Goal: Task Accomplishment & Management: Complete application form

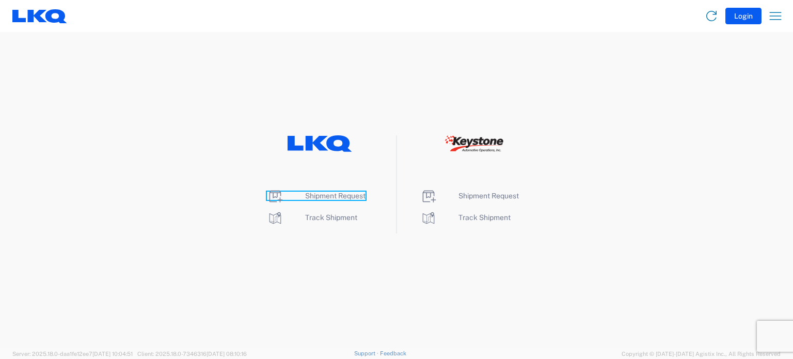
click at [357, 197] on span "Shipment Request" at bounding box center [335, 196] width 60 height 8
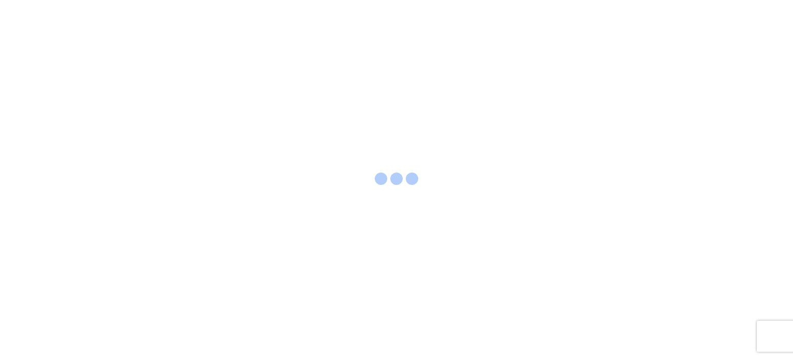
select select "FULL"
select select "LBS"
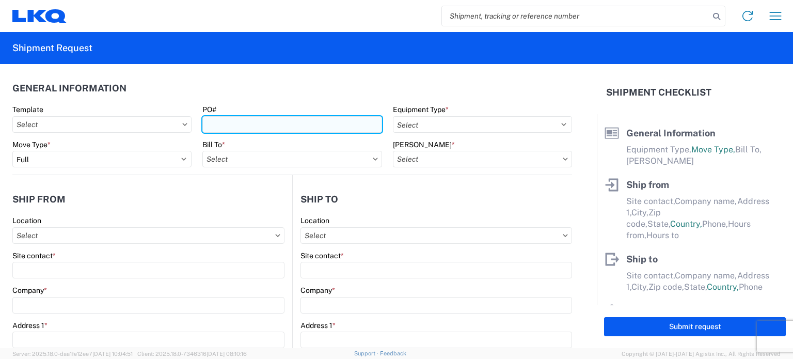
click at [262, 123] on input "PO#" at bounding box center [291, 124] width 179 height 17
type input "090425-T1"
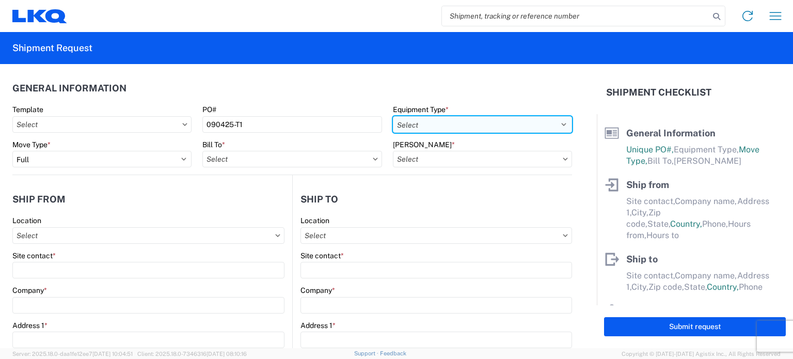
click at [414, 131] on select "Select 53’ Dry Van Flatbed Dropdeck (van) Lowboy (flatbed) Rail" at bounding box center [482, 124] width 179 height 17
select select "STDV"
click at [393, 116] on select "Select 53’ Dry Van Flatbed Dropdeck (van) Lowboy (flatbed) Rail" at bounding box center [482, 124] width 179 height 17
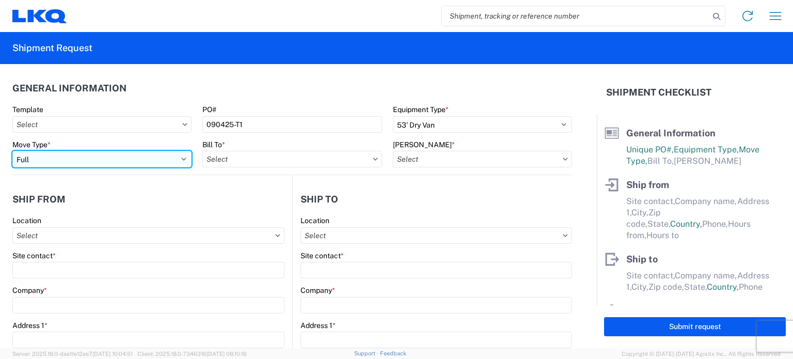
click at [172, 160] on select "Select Full Partial TL" at bounding box center [101, 159] width 179 height 17
click at [12, 151] on select "Select Full Partial TL" at bounding box center [101, 159] width 179 height 17
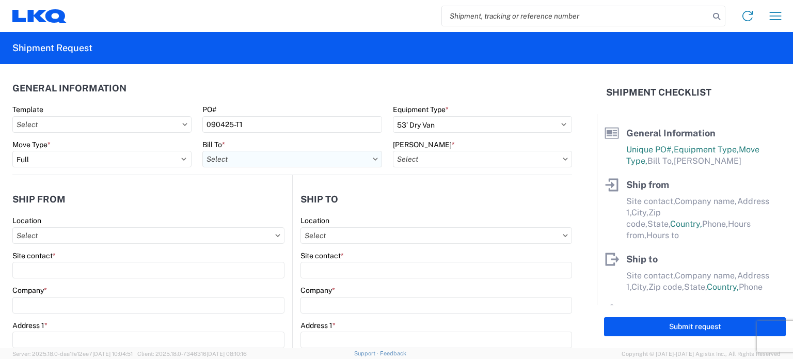
click at [228, 163] on input "Bill To *" at bounding box center [291, 159] width 179 height 17
type input "1634"
click at [279, 201] on div "1634 - [GEOGRAPHIC_DATA] - [PERSON_NAME] - Boat Rock" at bounding box center [303, 205] width 203 height 17
type input "1634 - [GEOGRAPHIC_DATA] - [PERSON_NAME] - Boat Rock"
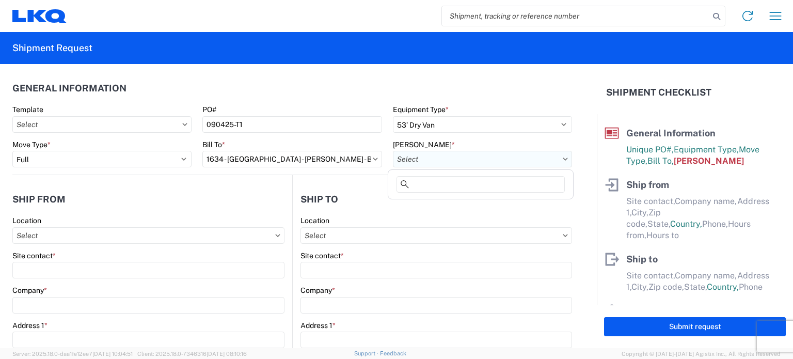
click at [430, 162] on input "[PERSON_NAME] *" at bounding box center [482, 159] width 179 height 17
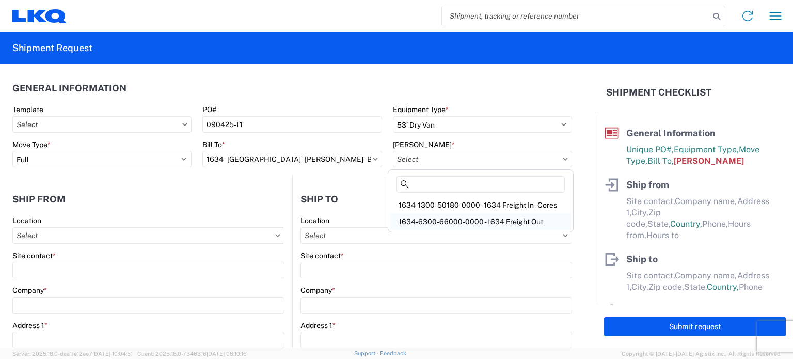
click at [448, 225] on div "1634-6300-66000-0000 - 1634 Freight Out" at bounding box center [480, 221] width 181 height 17
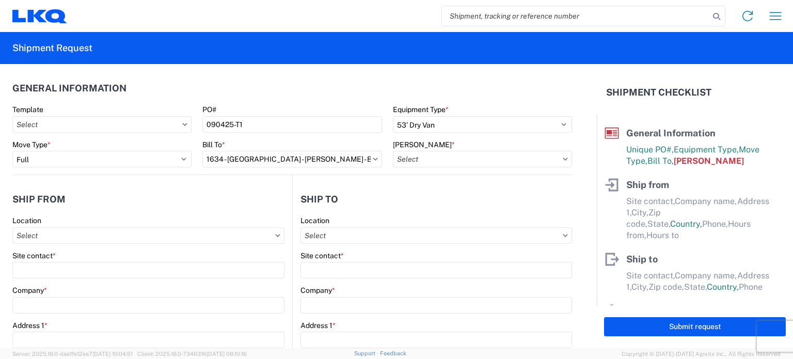
type input "1634-6300-66000-0000 - 1634 Freight Out"
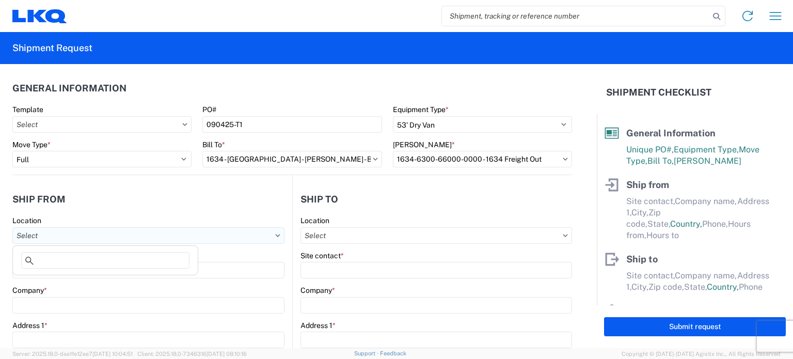
click at [78, 231] on input "Location" at bounding box center [148, 235] width 272 height 17
type input "1634"
click at [54, 285] on div "1634 - [GEOGRAPHIC_DATA] - [PERSON_NAME] - Boat Rock" at bounding box center [116, 281] width 203 height 17
type input "1634 - [GEOGRAPHIC_DATA] - [PERSON_NAME] - Boat Rock"
type input "LKQ Corporation"
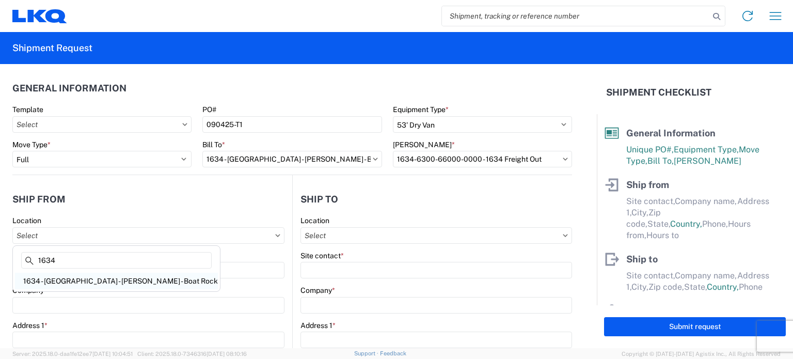
type input "[STREET_ADDRESS]"
type input "[GEOGRAPHIC_DATA]"
type input "30336"
select select "GA"
select select "US"
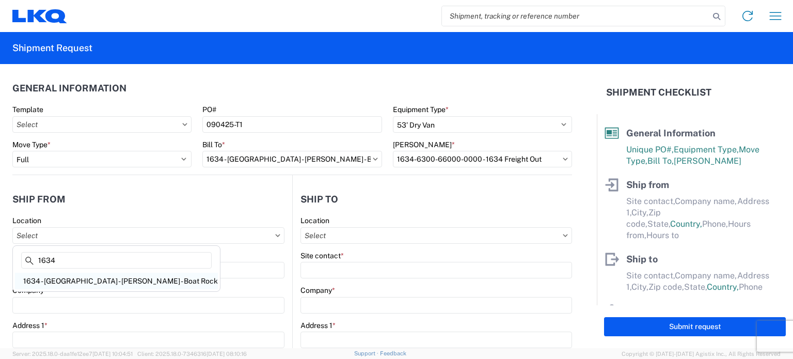
type input "[PHONE_NUMBER]"
type input "00:00"
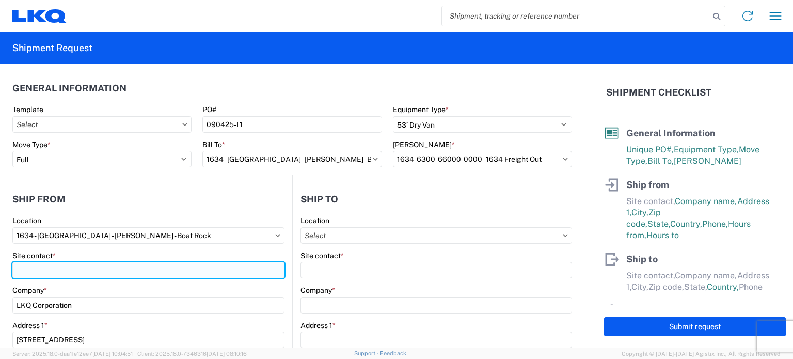
click at [52, 274] on input "Site contact *" at bounding box center [148, 270] width 272 height 17
type input "[PERSON_NAME]"
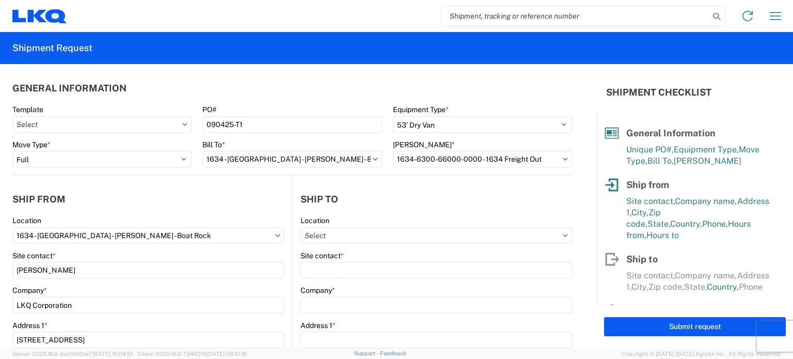
click at [140, 187] on header "Ship from" at bounding box center [152, 198] width 280 height 23
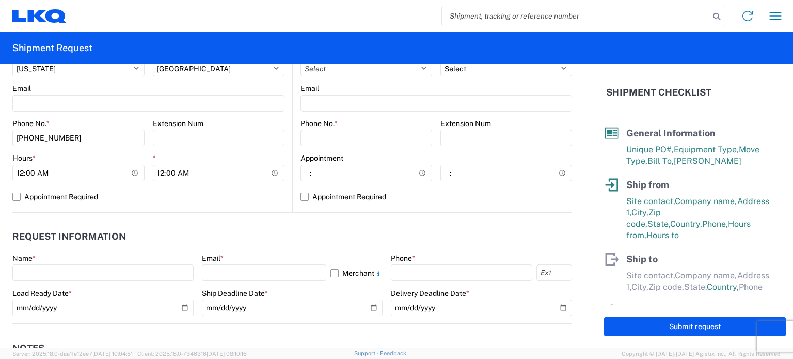
scroll to position [413, 0]
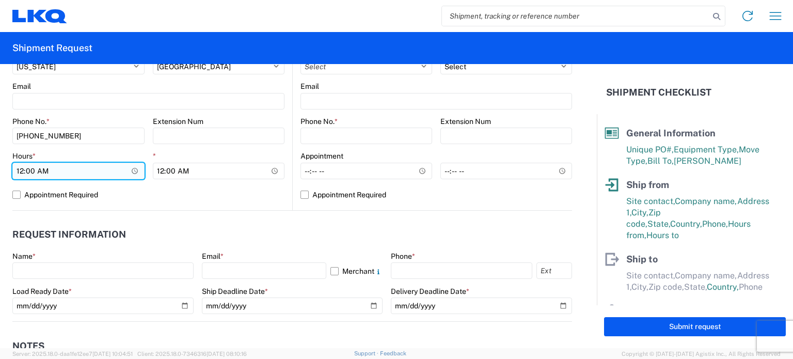
click at [19, 168] on input "00:00" at bounding box center [78, 171] width 132 height 17
type input "07:00"
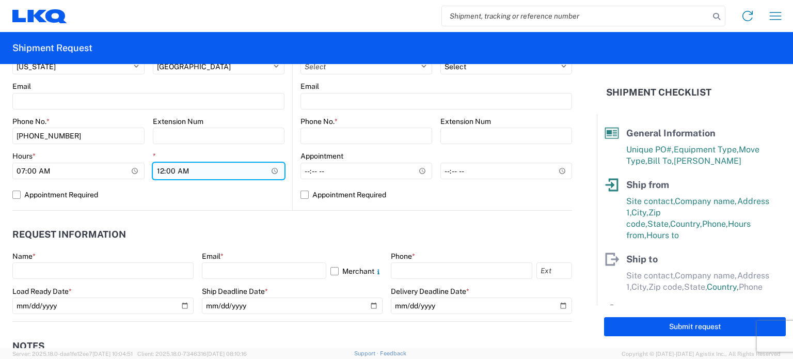
click at [160, 169] on input "00:00" at bounding box center [219, 171] width 132 height 17
type input "14:30"
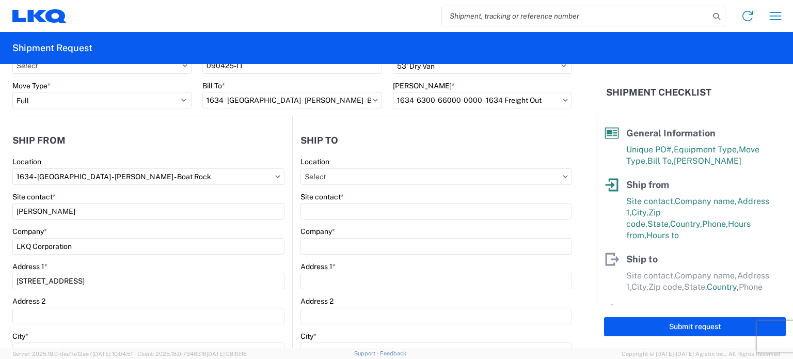
scroll to position [103, 0]
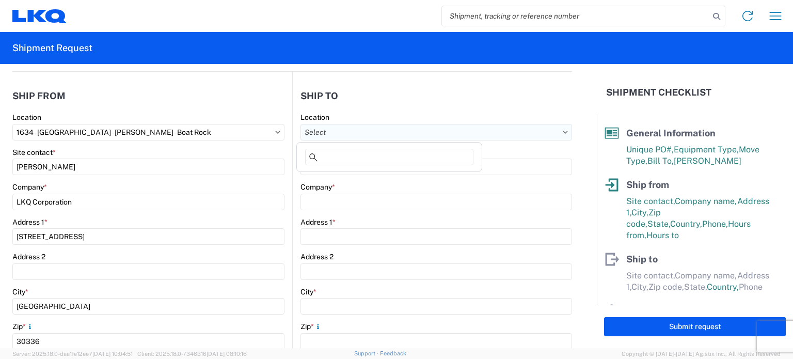
click at [359, 133] on input "Location" at bounding box center [437, 132] width 272 height 17
type input "S"
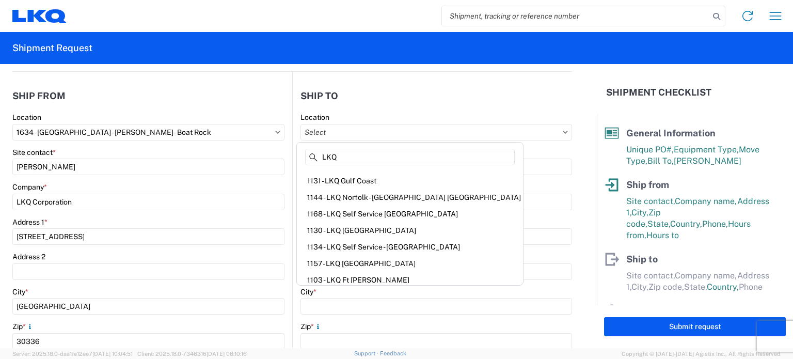
scroll to position [216, 0]
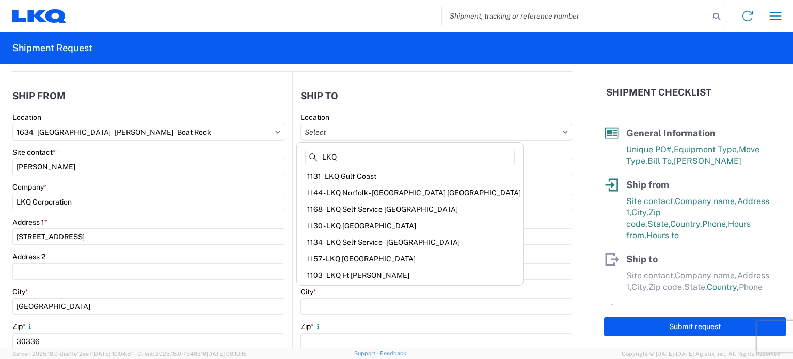
type input "LKQ"
click at [502, 103] on header "Ship to" at bounding box center [432, 95] width 279 height 23
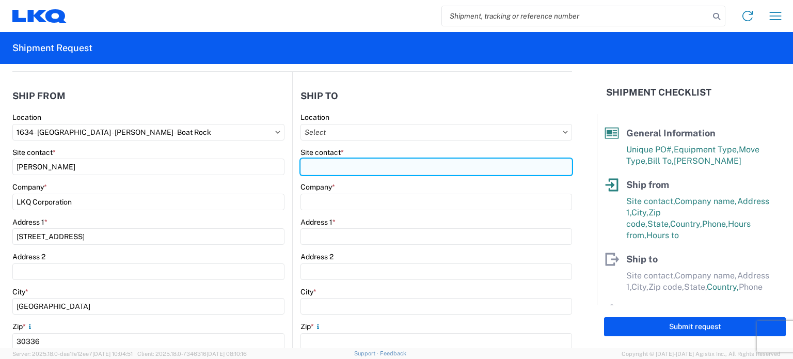
click at [366, 165] on input "Site contact *" at bounding box center [437, 167] width 272 height 17
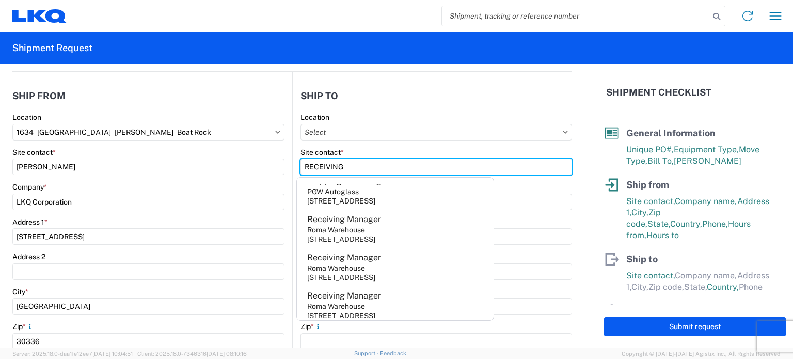
scroll to position [677, 0]
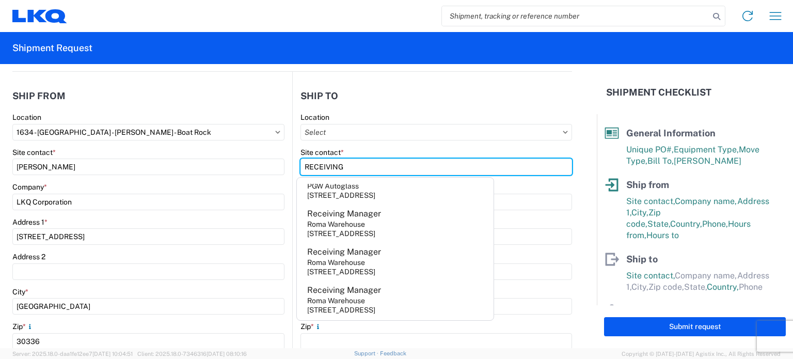
type input "RECEIVING"
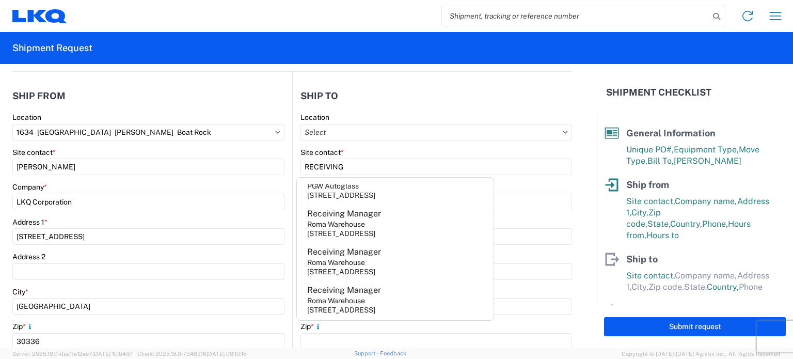
click at [421, 95] on header "Ship to" at bounding box center [432, 95] width 279 height 23
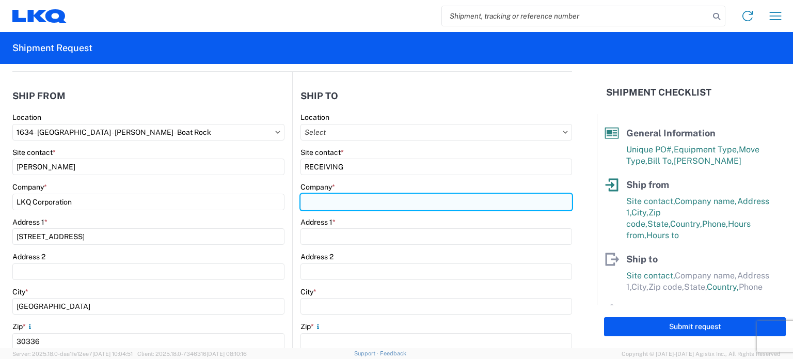
click at [361, 205] on input "Company *" at bounding box center [437, 202] width 272 height 17
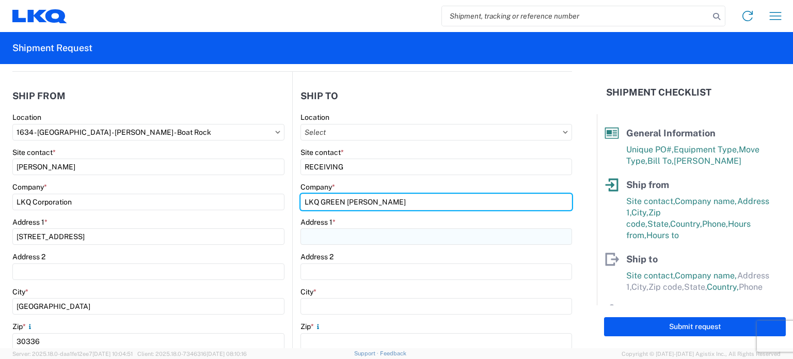
type input "LKQ GREEN [PERSON_NAME]"
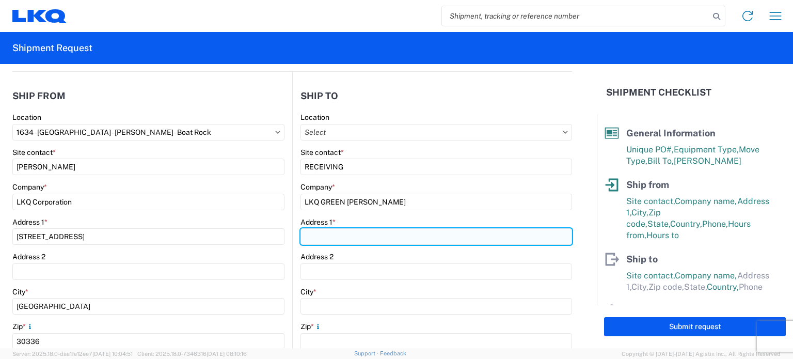
click at [351, 233] on input "Address 1 *" at bounding box center [437, 236] width 272 height 17
type input "[STREET_ADDRESS]"
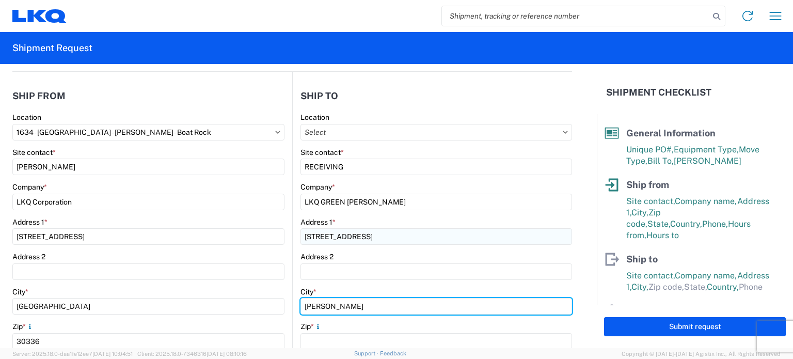
type input "[PERSON_NAME]"
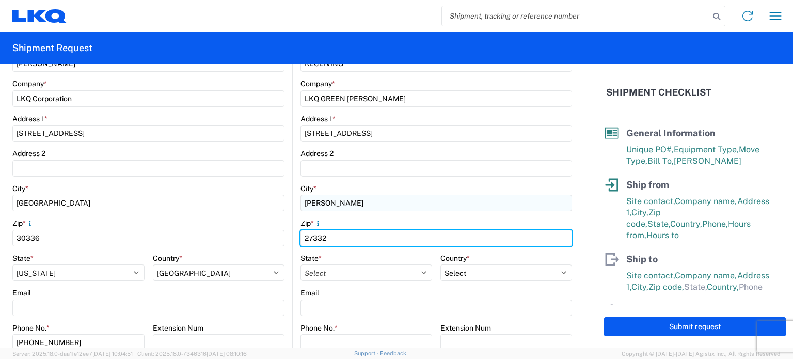
scroll to position [311, 0]
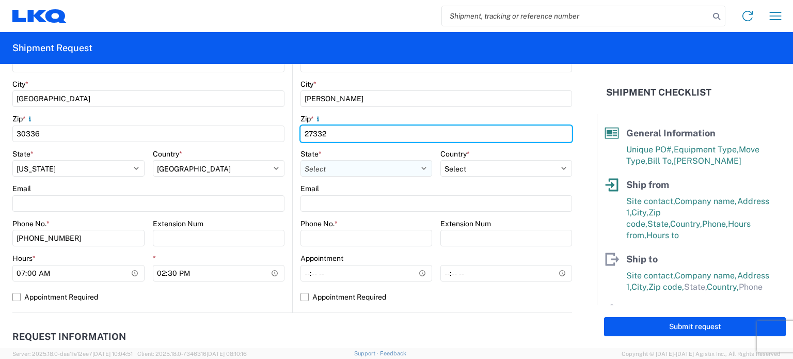
type input "27332"
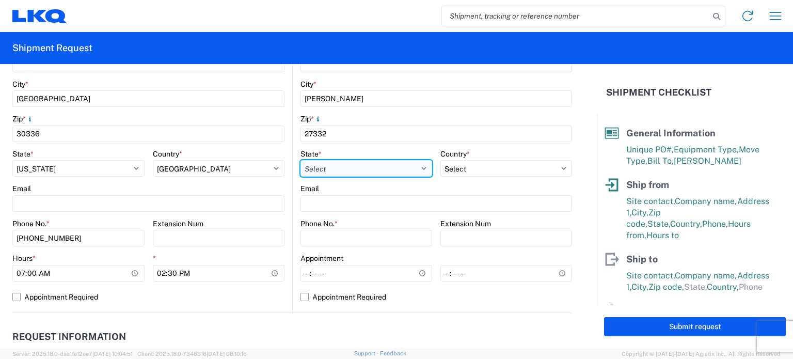
click at [346, 165] on select "Select [US_STATE] [US_STATE] [US_STATE] [US_STATE] Armed Forces Americas Armed …" at bounding box center [367, 168] width 132 height 17
select select "NC"
click at [301, 160] on select "Select [US_STATE] [US_STATE] [US_STATE] [US_STATE] Armed Forces Americas Armed …" at bounding box center [367, 168] width 132 height 17
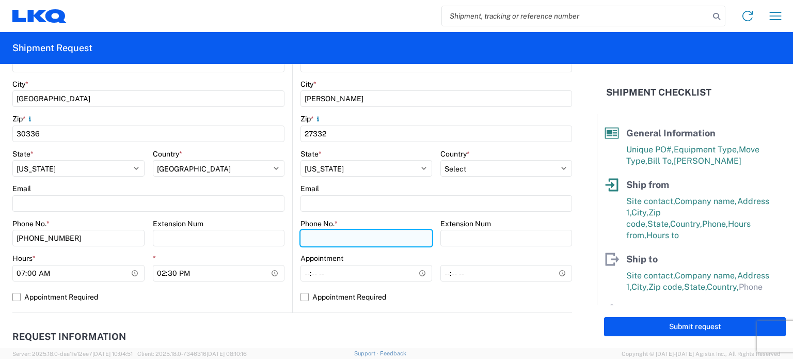
click at [384, 233] on input "Phone No. *" at bounding box center [367, 238] width 132 height 17
type input "3126212703"
click at [413, 297] on label "Appointment Required" at bounding box center [437, 297] width 272 height 17
click at [0, 0] on input "Appointment Required" at bounding box center [0, 0] width 0 height 0
select select "US"
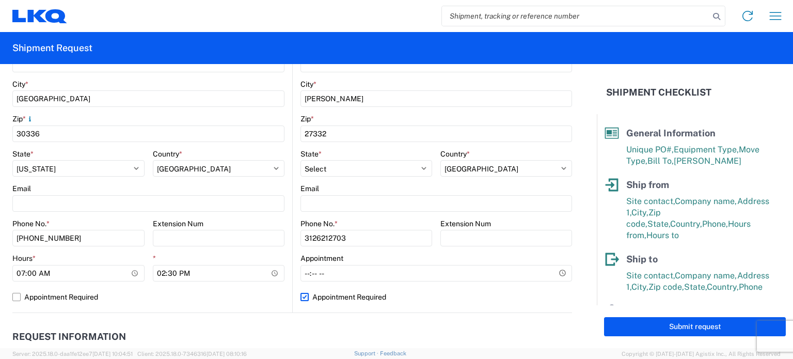
click at [413, 297] on label "Appointment Required" at bounding box center [437, 297] width 272 height 17
click at [0, 0] on input "Appointment Required" at bounding box center [0, 0] width 0 height 0
select select "US"
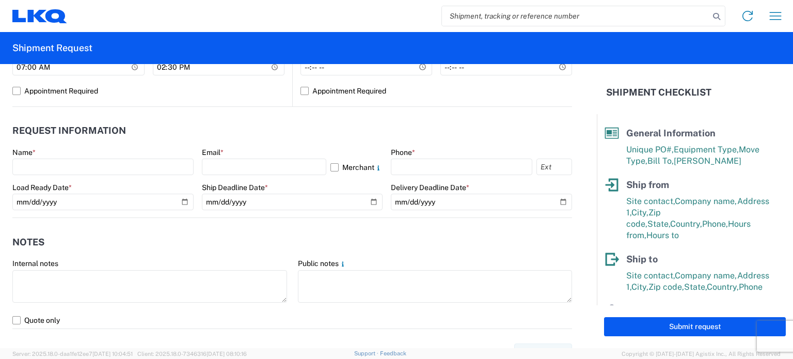
scroll to position [518, 0]
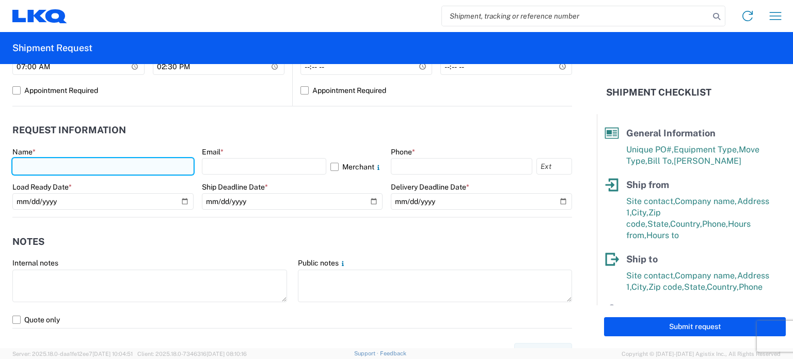
click at [118, 158] on input "text" at bounding box center [102, 166] width 181 height 17
type input "[PERSON_NAME]"
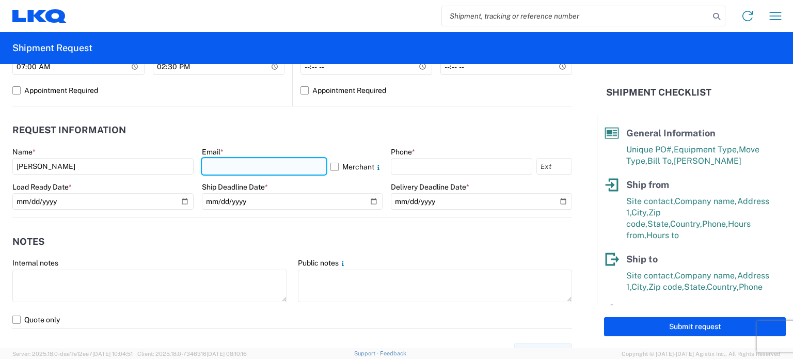
click at [217, 163] on input "text" at bounding box center [264, 166] width 125 height 17
type input "[EMAIL_ADDRESS][DOMAIN_NAME]"
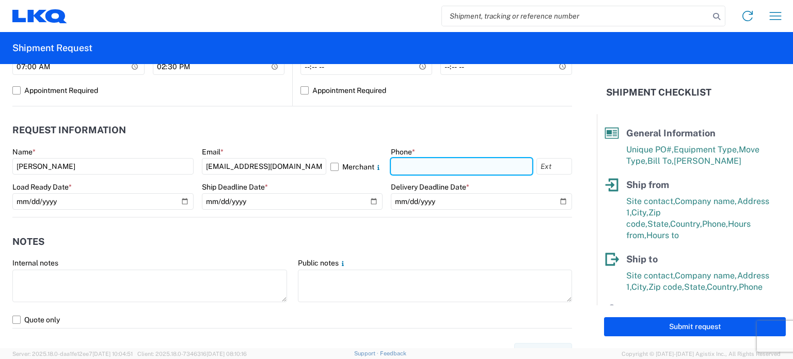
click at [413, 168] on input "text" at bounding box center [462, 166] width 142 height 17
type input "[PHONE_NUMBER]"
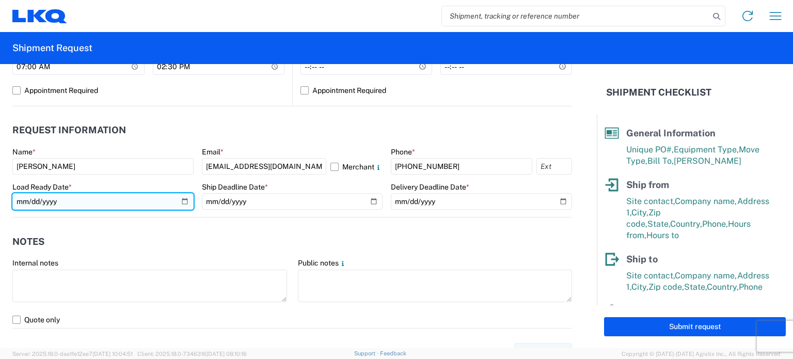
click at [180, 199] on input "date" at bounding box center [102, 201] width 181 height 17
type input "[DATE]"
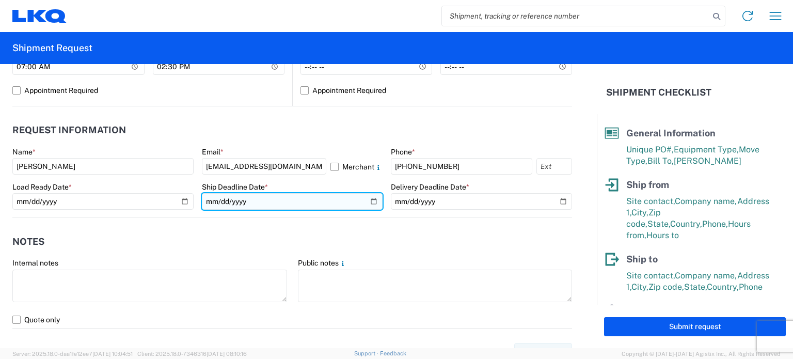
click at [374, 199] on input "date" at bounding box center [292, 201] width 181 height 17
click at [372, 203] on input "date" at bounding box center [292, 201] width 181 height 17
type input "[DATE]"
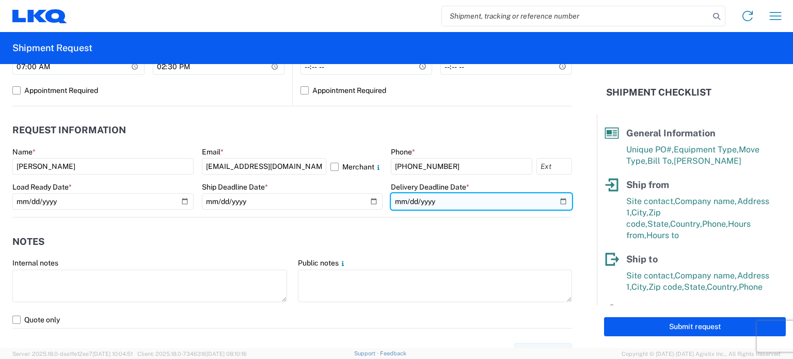
click at [555, 198] on input "date" at bounding box center [481, 201] width 181 height 17
type input "[DATE]"
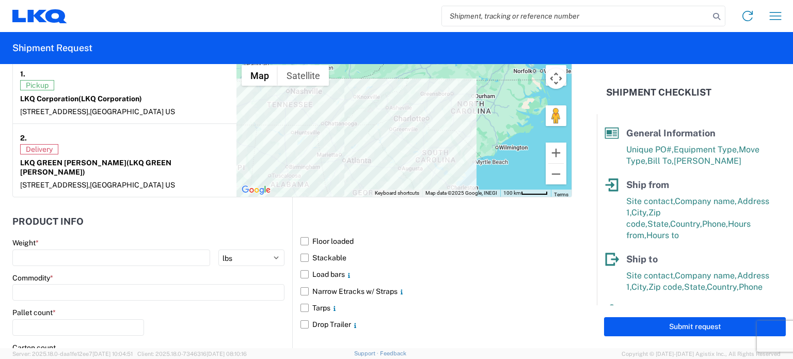
scroll to position [879, 0]
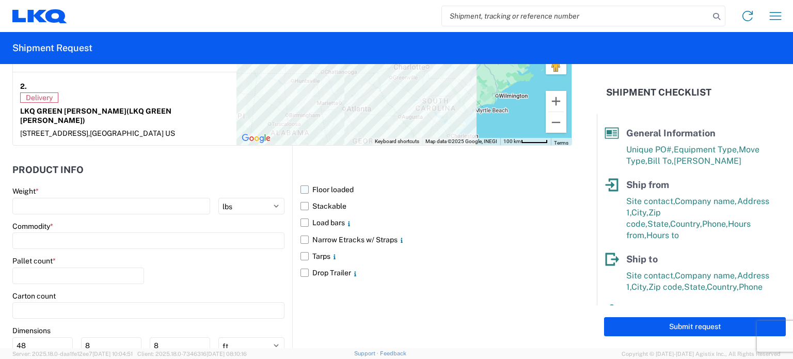
click at [302, 190] on label "Floor loaded" at bounding box center [437, 189] width 272 height 17
click at [0, 0] on input "Floor loaded" at bounding box center [0, 0] width 0 height 0
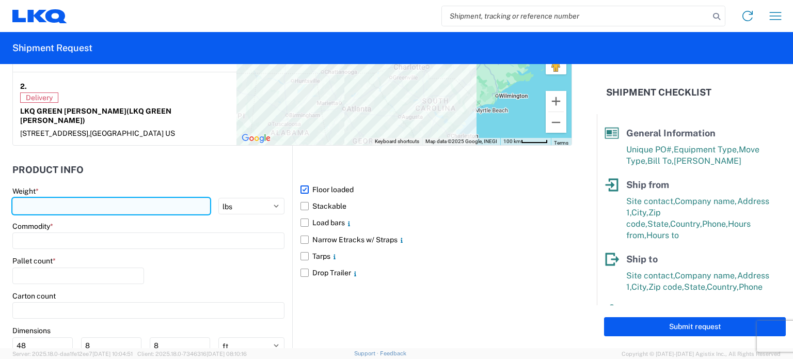
click at [137, 201] on input "number" at bounding box center [111, 206] width 198 height 17
type input "20000"
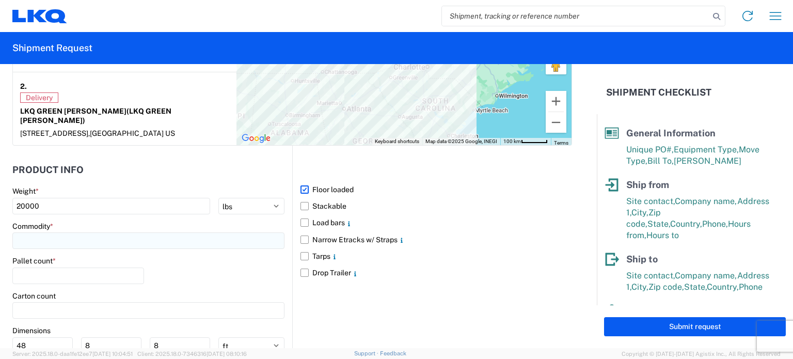
click at [148, 241] on input at bounding box center [148, 240] width 272 height 17
click at [122, 266] on input at bounding box center [105, 264] width 168 height 17
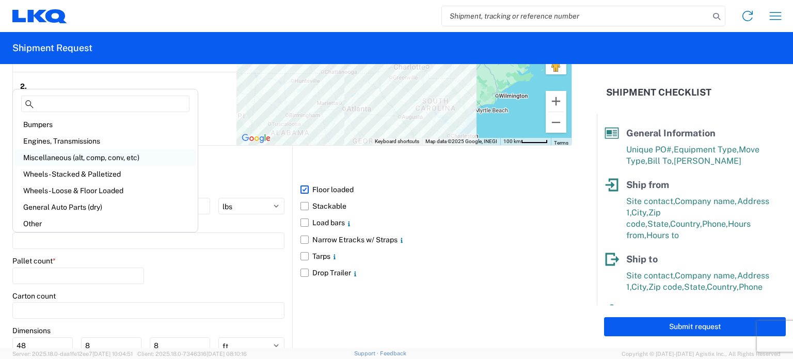
click at [76, 159] on div "Miscellaneous (alt, comp, conv, etc)" at bounding box center [105, 157] width 181 height 17
type input "Miscellaneous (alt, comp, conv, etc)"
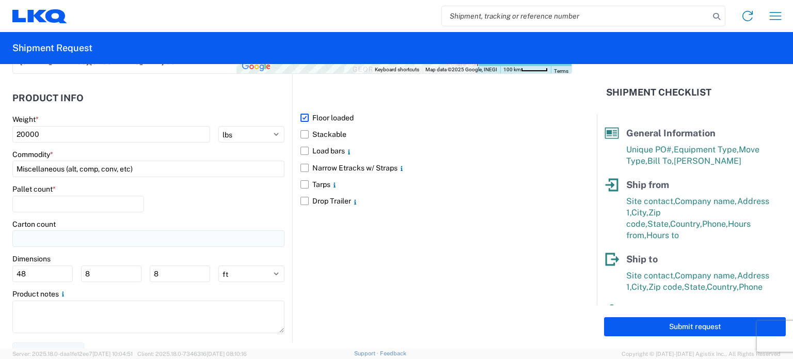
scroll to position [962, 0]
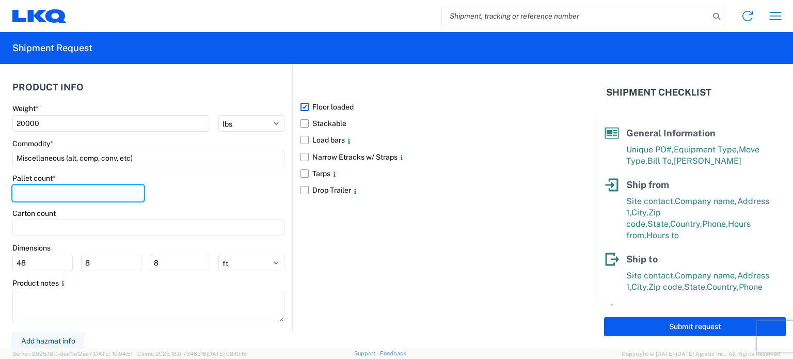
click at [50, 194] on input "number" at bounding box center [78, 193] width 132 height 17
type input "20"
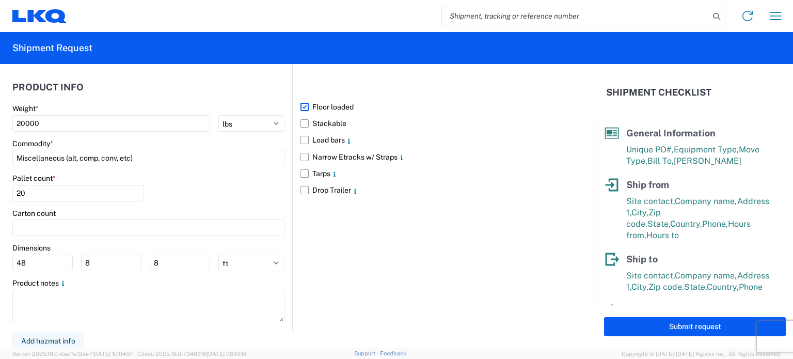
click at [174, 187] on div "Pallet count * 20" at bounding box center [148, 191] width 272 height 35
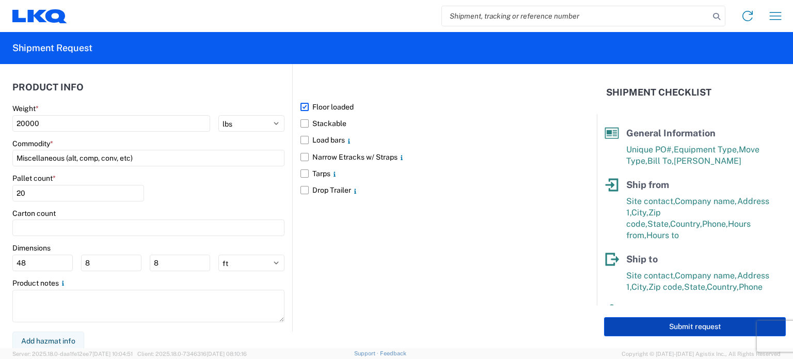
click at [634, 330] on button "Submit request" at bounding box center [695, 326] width 182 height 19
select select "US"
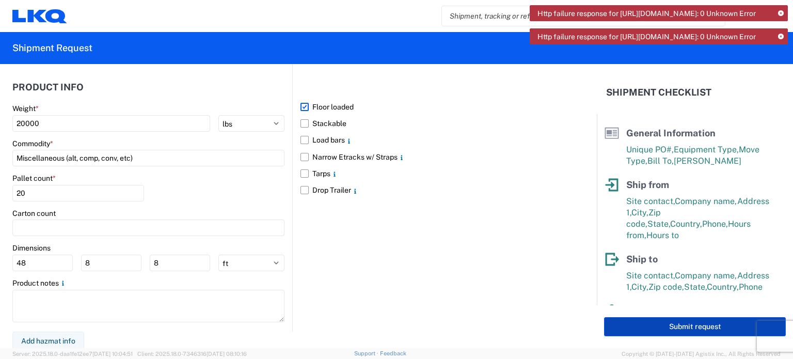
click at [657, 331] on button "Submit request" at bounding box center [695, 326] width 182 height 19
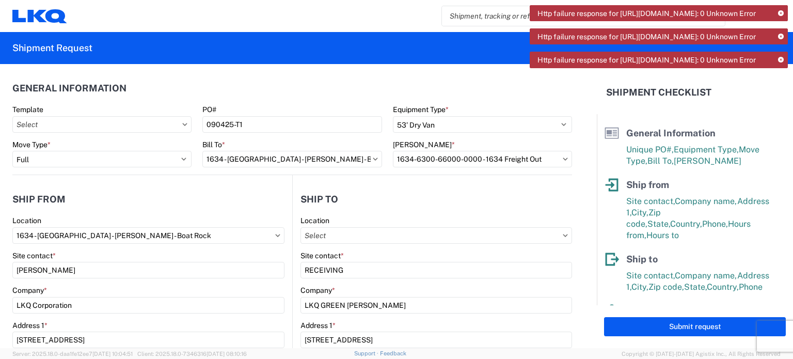
scroll to position [153, 0]
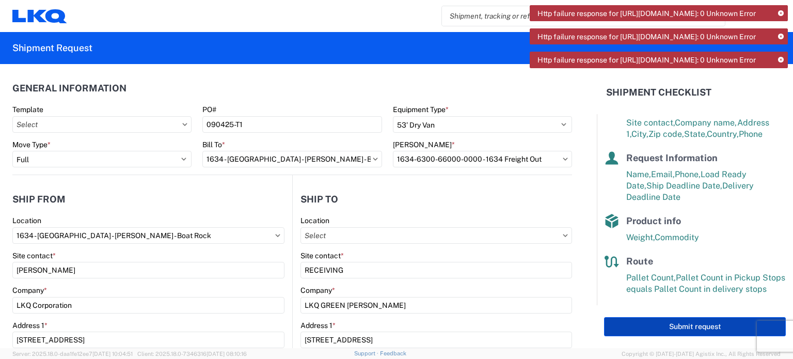
click at [706, 325] on button "Submit request" at bounding box center [695, 326] width 182 height 19
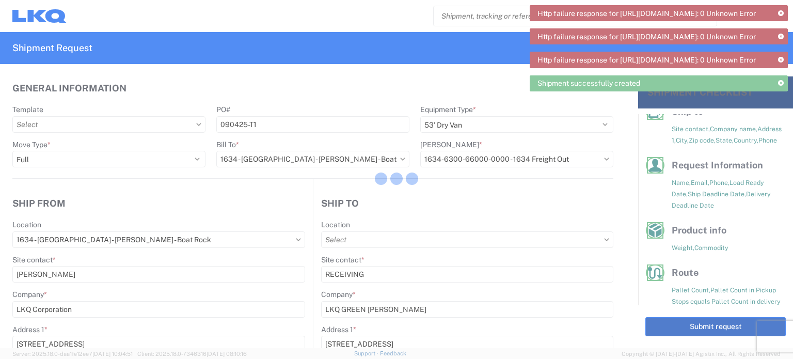
scroll to position [140, 0]
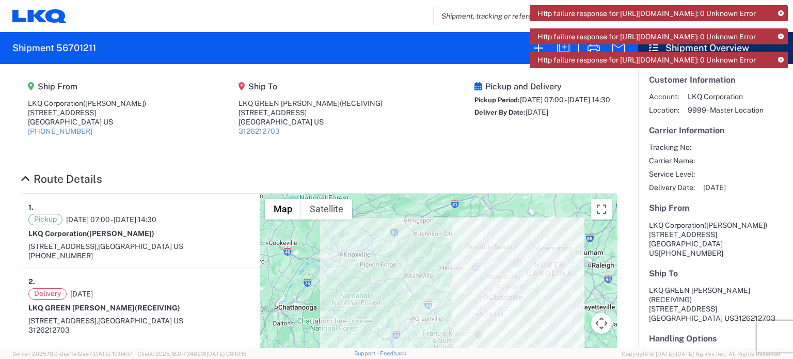
click at [782, 63] on icon at bounding box center [781, 60] width 6 height 6
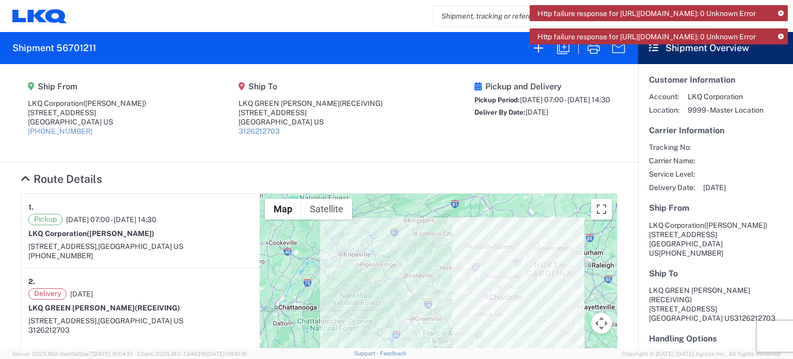
click at [782, 40] on icon at bounding box center [781, 37] width 6 height 6
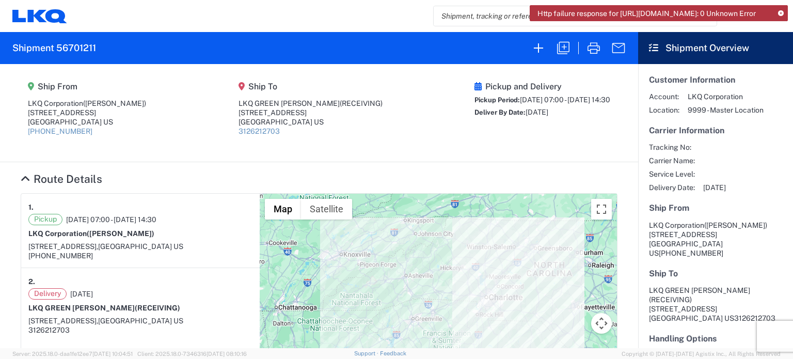
click at [779, 12] on icon at bounding box center [781, 14] width 6 height 6
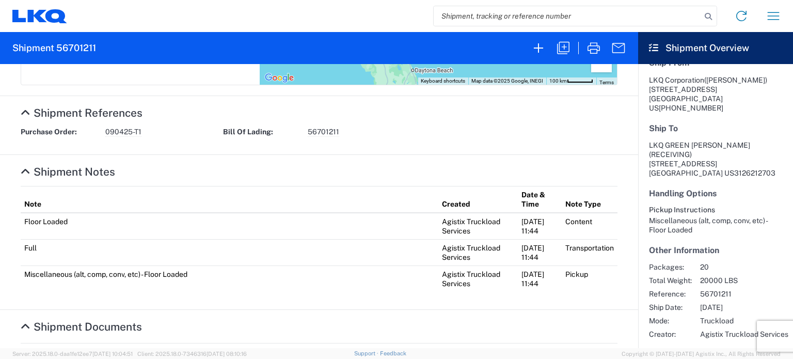
scroll to position [420, 0]
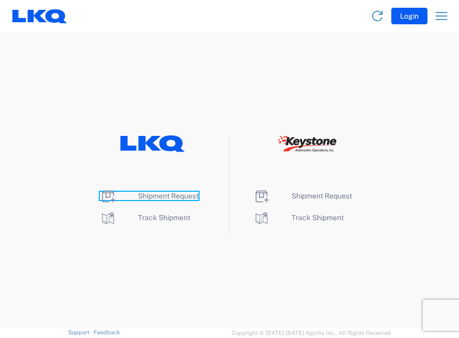
click at [152, 194] on span "Shipment Request" at bounding box center [168, 196] width 60 height 8
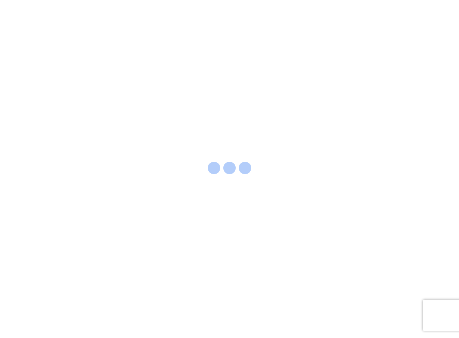
select select "FULL"
select select "LBS"
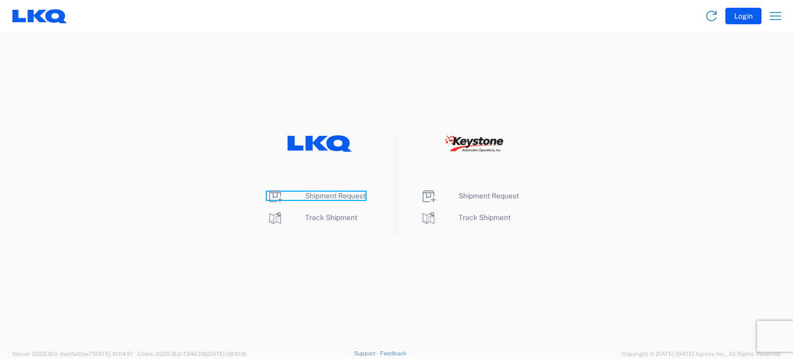
click at [351, 192] on span "Shipment Request" at bounding box center [335, 196] width 60 height 8
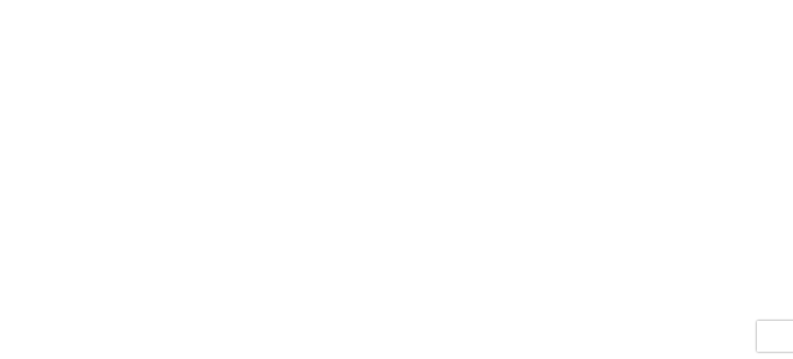
select select "FULL"
select select "LBS"
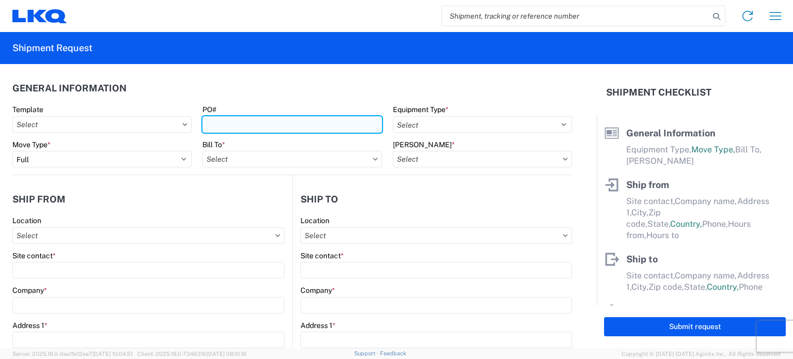
click at [217, 127] on input "PO#" at bounding box center [291, 124] width 179 height 17
type input "090425-T2"
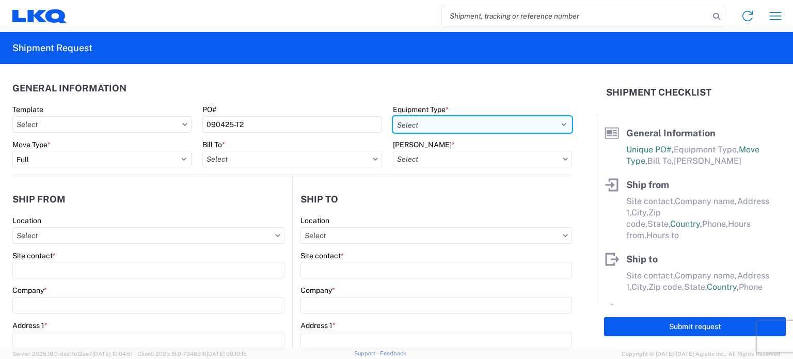
click at [425, 132] on select "Select 53’ Dry Van Flatbed Dropdeck (van) Lowboy (flatbed) Rail" at bounding box center [482, 124] width 179 height 17
click at [393, 116] on select "Select 53’ Dry Van Flatbed Dropdeck (van) Lowboy (flatbed) Rail" at bounding box center [482, 124] width 179 height 17
click at [428, 131] on select "Select 53’ Dry Van Flatbed Dropdeck (van) Lowboy (flatbed) Rail" at bounding box center [482, 124] width 179 height 17
select select "STDV"
click at [393, 116] on select "Select 53’ Dry Van Flatbed Dropdeck (van) Lowboy (flatbed) Rail" at bounding box center [482, 124] width 179 height 17
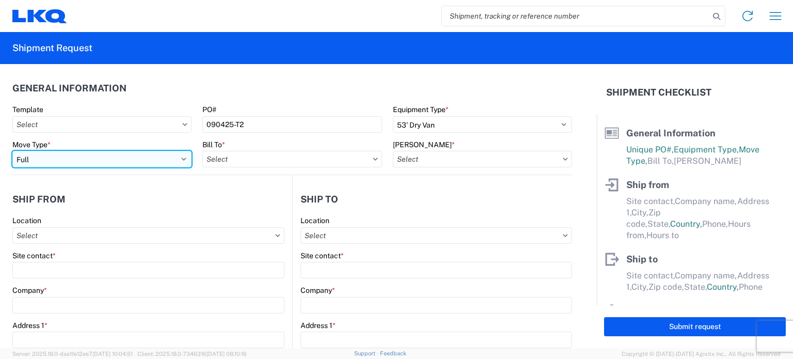
click at [39, 157] on select "Select Full Partial TL" at bounding box center [101, 159] width 179 height 17
click at [12, 151] on select "Select Full Partial TL" at bounding box center [101, 159] width 179 height 17
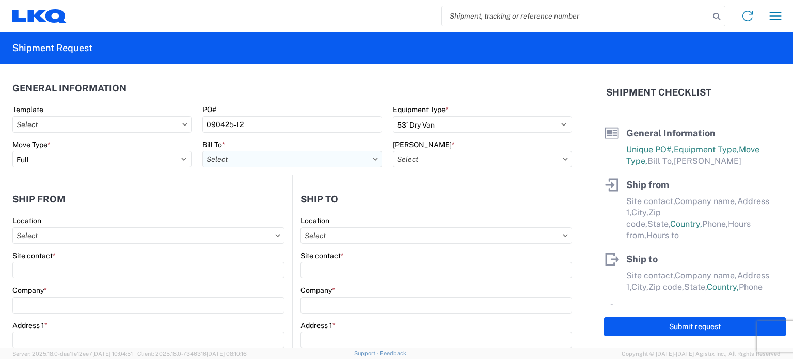
click at [215, 163] on input "Bill To *" at bounding box center [291, 159] width 179 height 17
type input "1634"
click at [241, 203] on div "1634 - [GEOGRAPHIC_DATA] - [PERSON_NAME] - Boat Rock" at bounding box center [303, 205] width 203 height 17
type input "1634 - [GEOGRAPHIC_DATA] - [PERSON_NAME] - Boat Rock"
click at [419, 163] on input "[PERSON_NAME] *" at bounding box center [482, 159] width 179 height 17
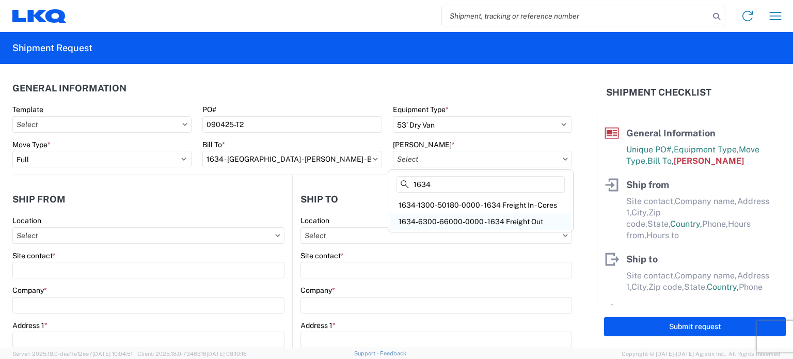
type input "1634"
click at [457, 221] on div "1634-6300-66000-0000 - 1634 Freight Out" at bounding box center [480, 221] width 181 height 17
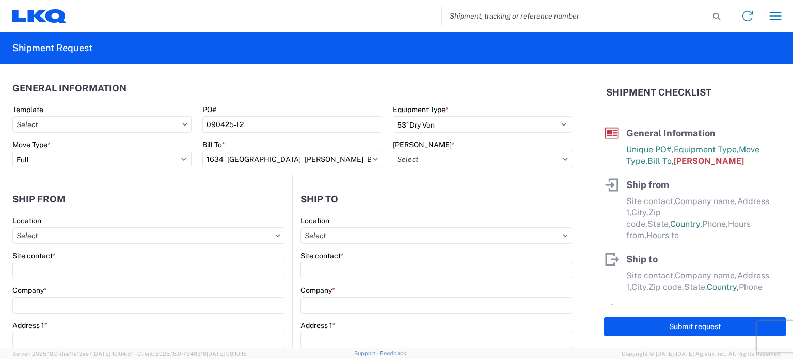
type input "1634-6300-66000-0000 - 1634 Freight Out"
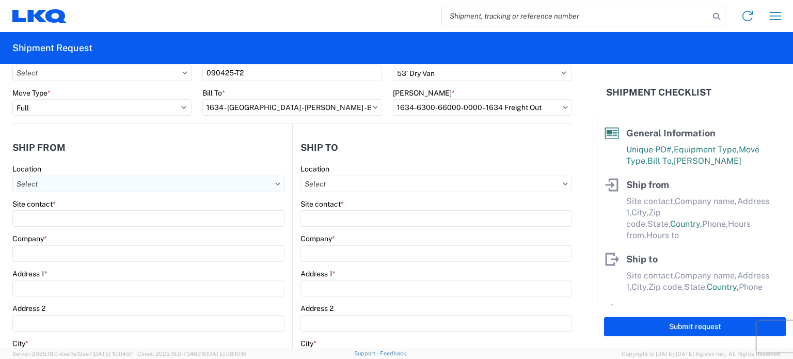
click at [182, 184] on input "Location" at bounding box center [148, 184] width 272 height 17
type input "1634"
click at [83, 227] on div "1634 - [GEOGRAPHIC_DATA] - [PERSON_NAME] - Boat Rock" at bounding box center [116, 229] width 203 height 17
type input "1634 - [GEOGRAPHIC_DATA] - [PERSON_NAME] - Boat Rock"
type input "LKQ Corporation"
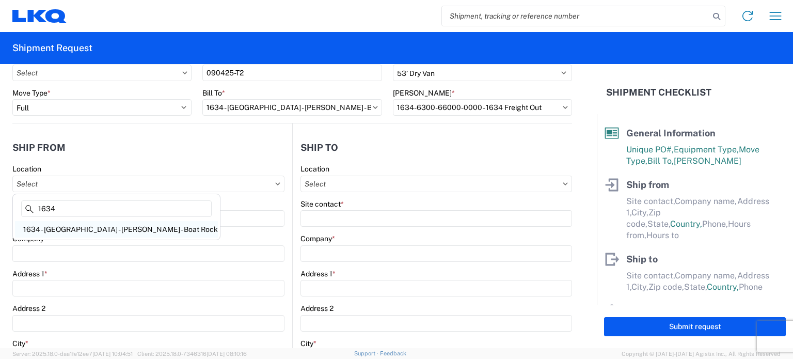
type input "[STREET_ADDRESS]"
type input "[GEOGRAPHIC_DATA]"
type input "30336"
select select "GA"
select select "US"
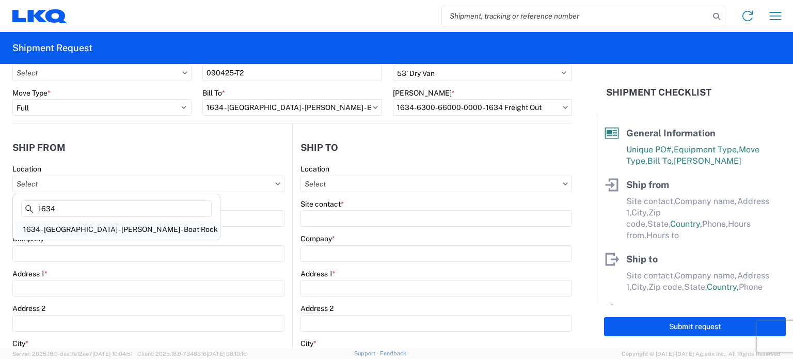
type input "[PHONE_NUMBER]"
type input "00:00"
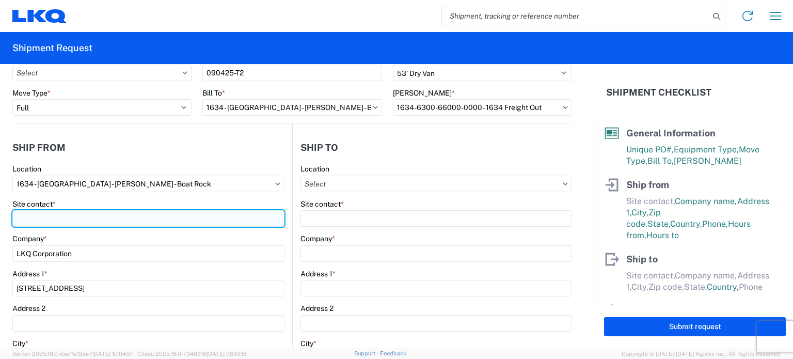
click at [76, 221] on input "Site contact *" at bounding box center [148, 218] width 272 height 17
type input "S"
type input "[PERSON_NAME]"
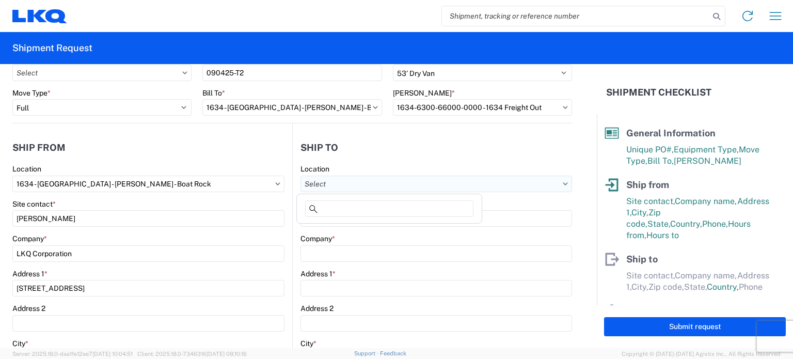
click at [317, 178] on input "Location" at bounding box center [437, 184] width 272 height 17
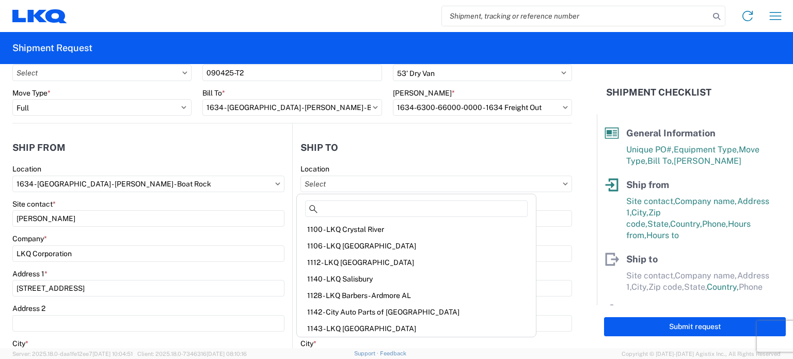
click at [440, 152] on header "Ship to" at bounding box center [432, 147] width 279 height 23
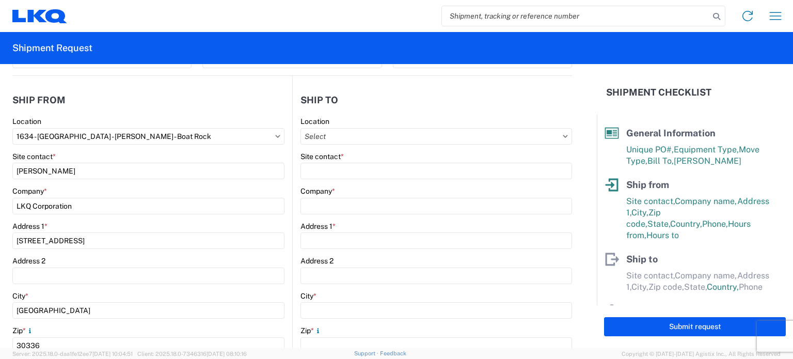
scroll to position [155, 0]
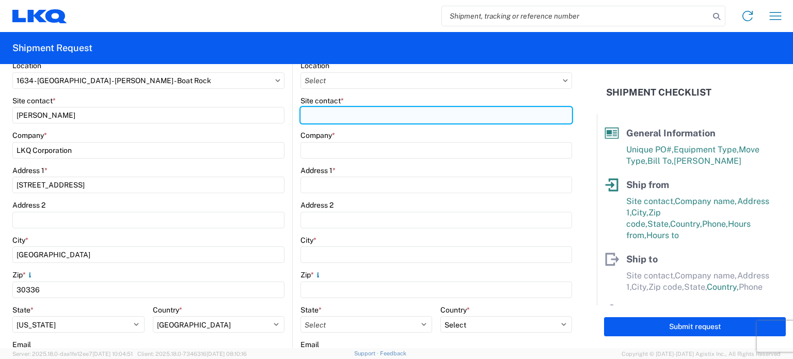
click at [381, 115] on input "Site contact *" at bounding box center [437, 115] width 272 height 17
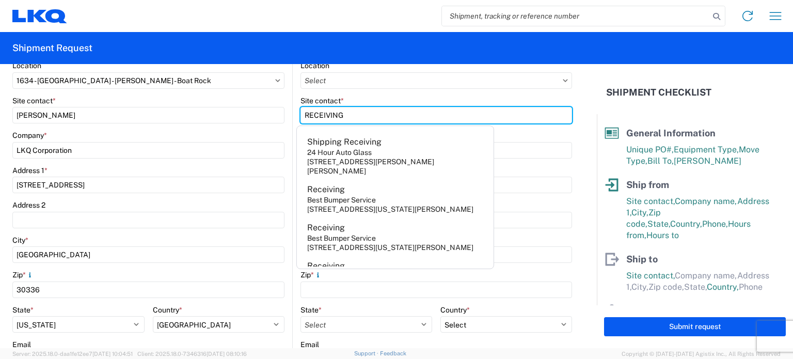
type input "RECEIVING"
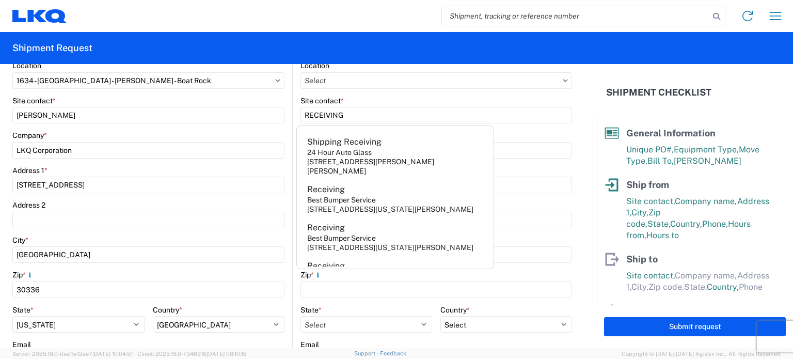
click at [440, 95] on agx-form-control-wrapper-v2 "Location" at bounding box center [437, 78] width 272 height 35
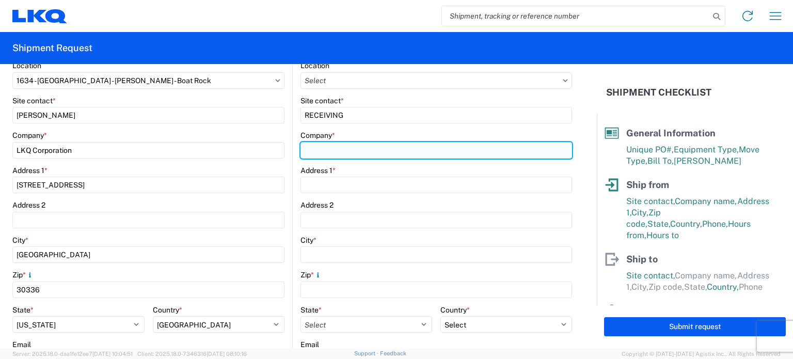
click at [420, 148] on input "Company *" at bounding box center [437, 150] width 272 height 17
type input "LKQ GREEN [PERSON_NAME]"
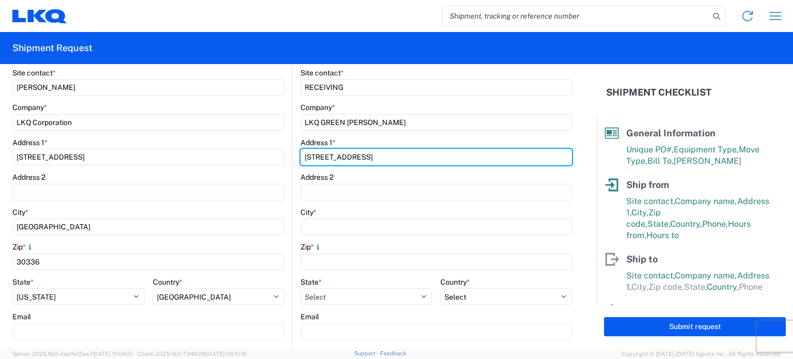
scroll to position [207, 0]
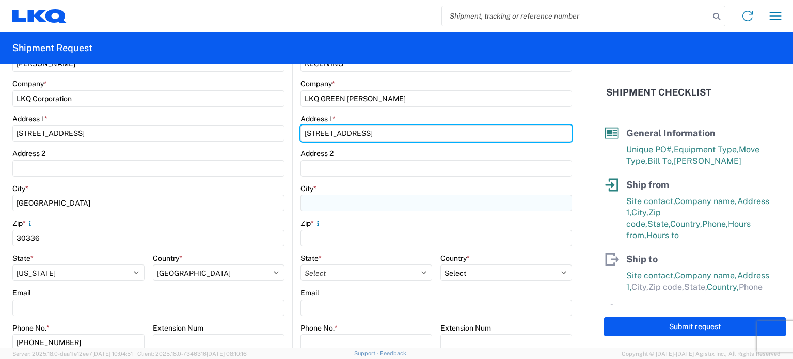
type input "[STREET_ADDRESS]"
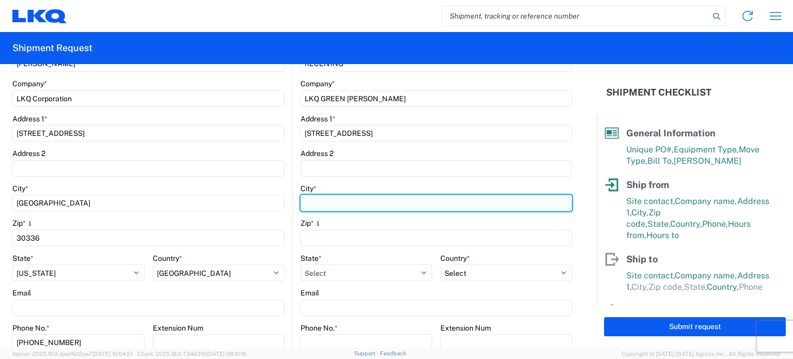
click at [384, 195] on input "City *" at bounding box center [437, 203] width 272 height 17
type input "[PERSON_NAME]"
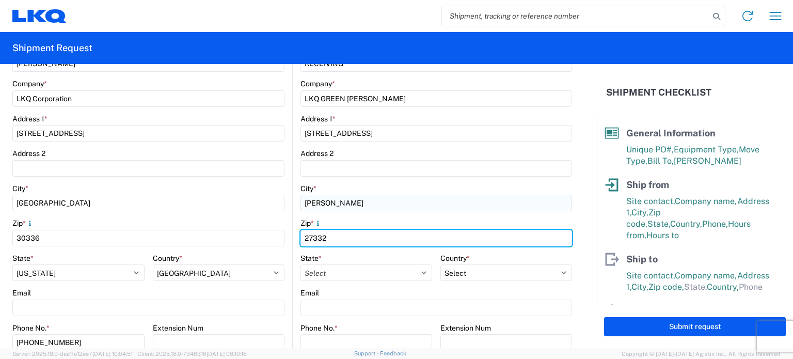
type input "27332"
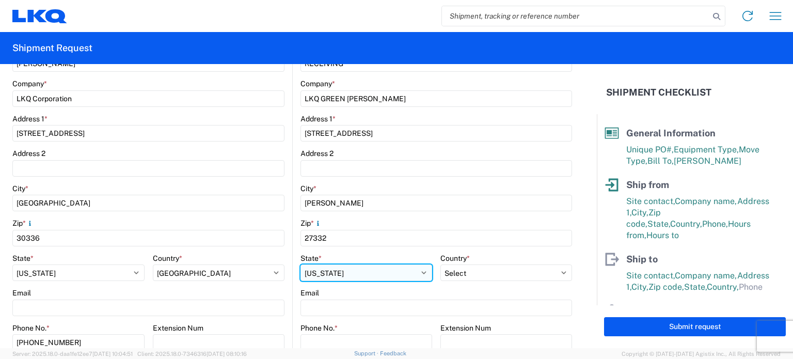
click at [364, 278] on select "Select [US_STATE] [US_STATE] [US_STATE] [US_STATE] Armed Forces Americas Armed …" at bounding box center [367, 272] width 132 height 17
select select "NC"
click at [301, 264] on select "Select [US_STATE] [US_STATE] [US_STATE] [US_STATE] Armed Forces Americas Armed …" at bounding box center [367, 272] width 132 height 17
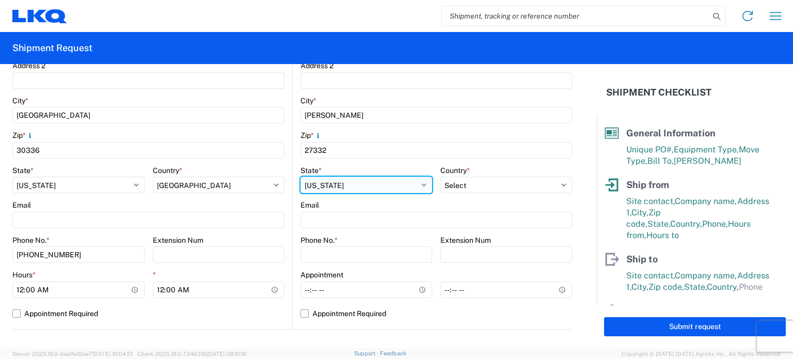
scroll to position [310, 0]
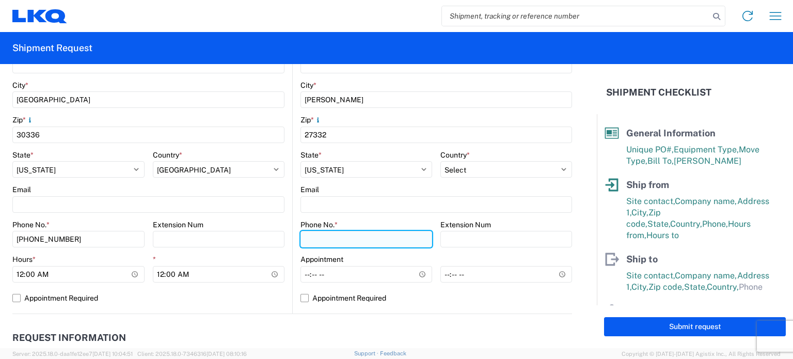
click at [347, 239] on input "Phone No. *" at bounding box center [367, 239] width 132 height 17
click at [323, 237] on input "312621703" at bounding box center [367, 239] width 132 height 17
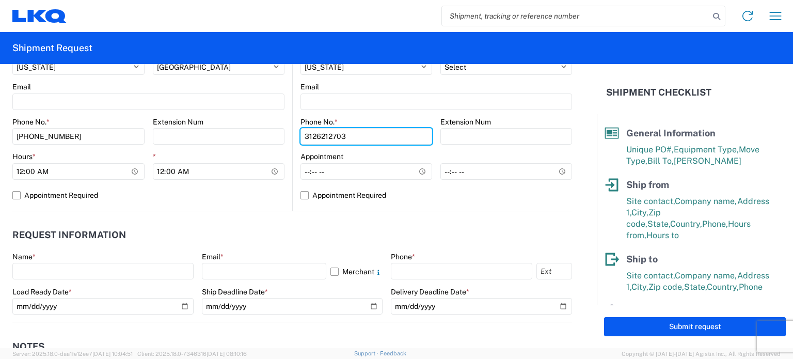
scroll to position [413, 0]
type input "3126212703"
click at [269, 231] on header "Request Information" at bounding box center [292, 234] width 560 height 23
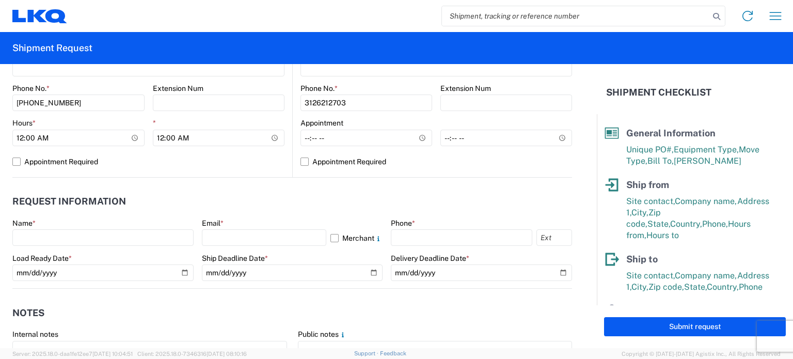
scroll to position [465, 0]
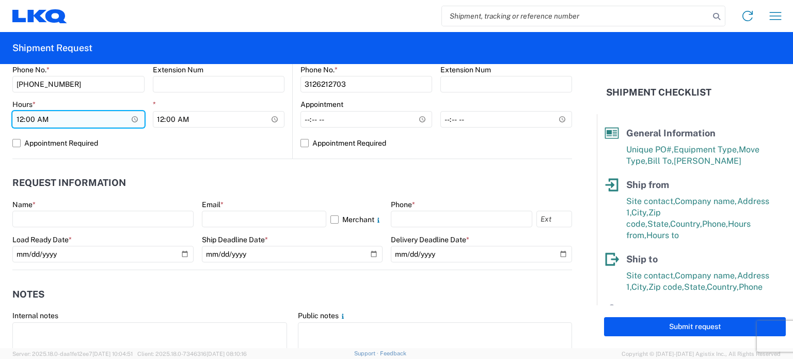
click at [18, 119] on input "00:00" at bounding box center [78, 119] width 132 height 17
type input "07:00"
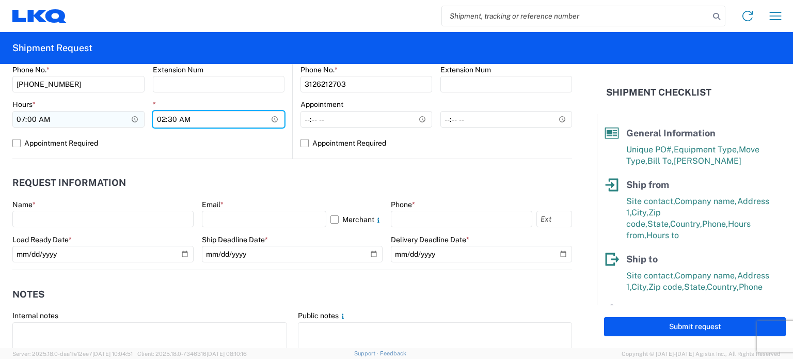
type input "14:30"
click at [134, 200] on div "Name *" at bounding box center [102, 204] width 181 height 9
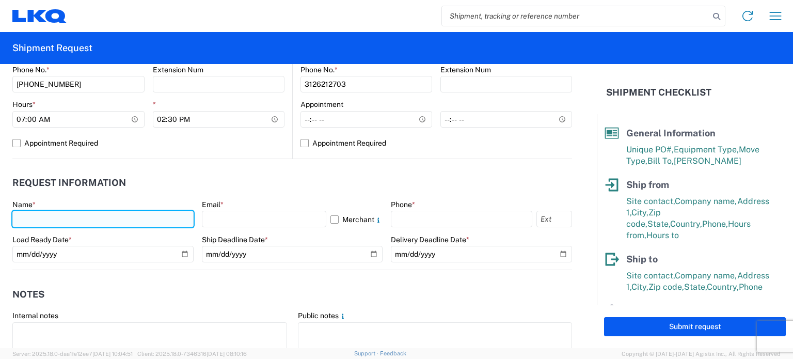
click at [124, 218] on input "text" at bounding box center [102, 219] width 181 height 17
type input "[PERSON_NAME]"
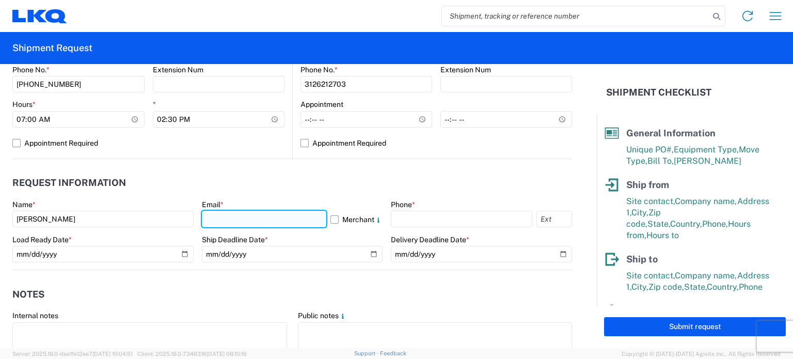
click at [211, 222] on input "text" at bounding box center [264, 219] width 125 height 17
type input "[EMAIL_ADDRESS][DOMAIN_NAME]"
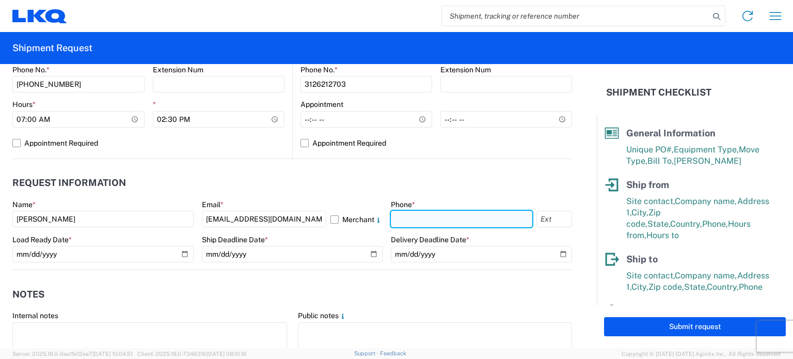
click at [412, 217] on input "text" at bounding box center [462, 219] width 142 height 17
type input "[PHONE_NUMBER]"
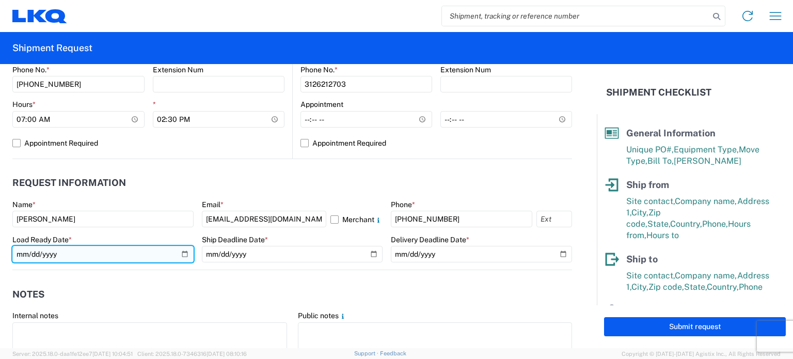
click at [73, 253] on input "date" at bounding box center [102, 254] width 181 height 17
click at [183, 252] on input "date" at bounding box center [102, 254] width 181 height 17
type input "[DATE]"
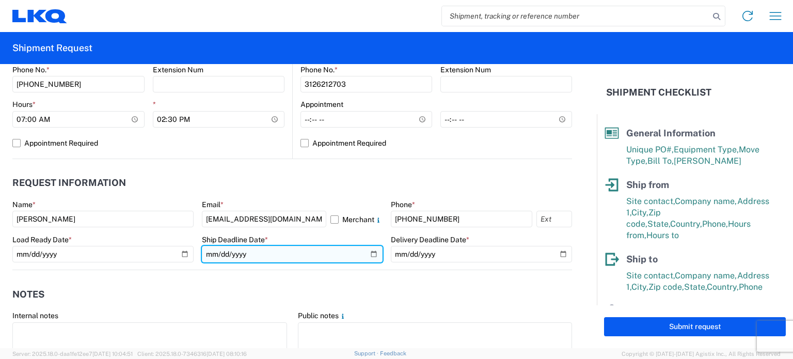
click at [362, 254] on input "date" at bounding box center [292, 254] width 181 height 17
click at [366, 247] on input "date" at bounding box center [292, 254] width 181 height 17
click at [370, 254] on input "date" at bounding box center [292, 254] width 181 height 17
type input "[DATE]"
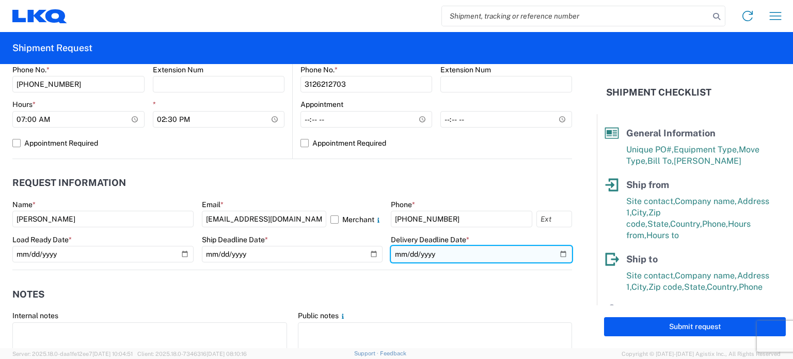
click at [558, 256] on input "date" at bounding box center [481, 254] width 181 height 17
type input "[DATE]"
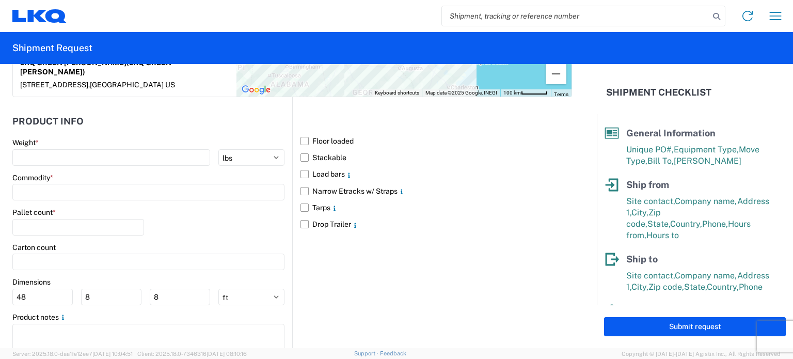
scroll to position [930, 0]
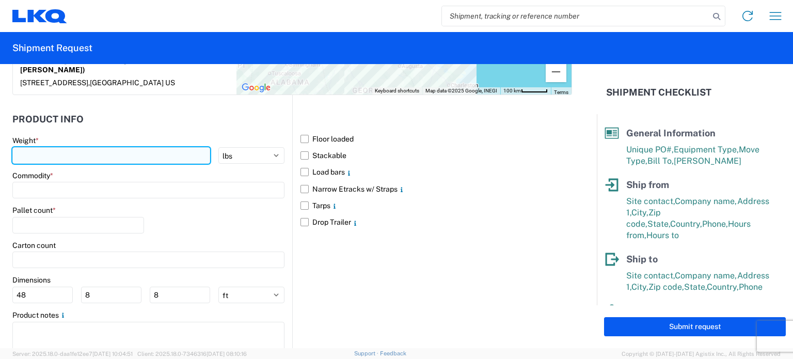
click at [109, 152] on input "number" at bounding box center [111, 155] width 198 height 17
type input "20000"
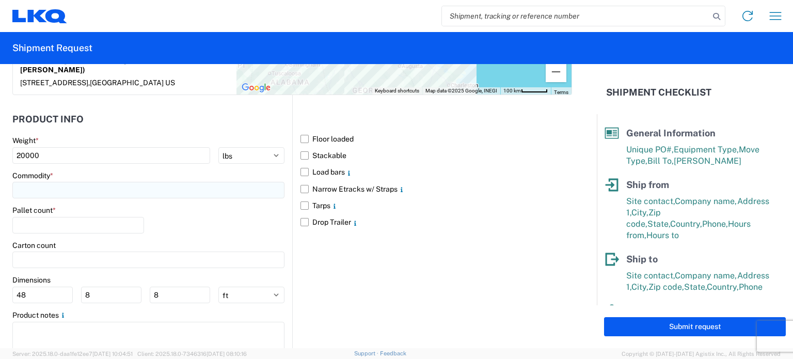
click at [152, 182] on input at bounding box center [148, 190] width 272 height 17
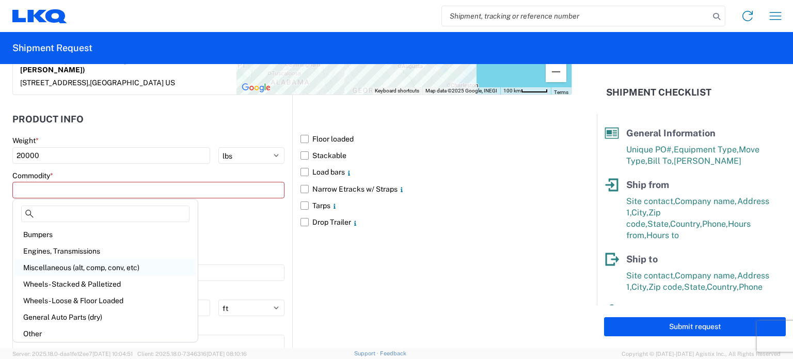
click at [105, 264] on div "Miscellaneous (alt, comp, conv, etc)" at bounding box center [105, 267] width 181 height 17
type input "Miscellaneous (alt, comp, conv, etc)"
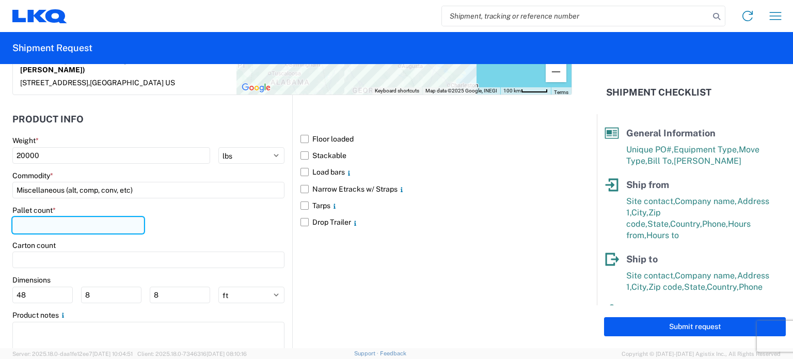
click at [72, 225] on input "number" at bounding box center [78, 225] width 132 height 17
type input "20"
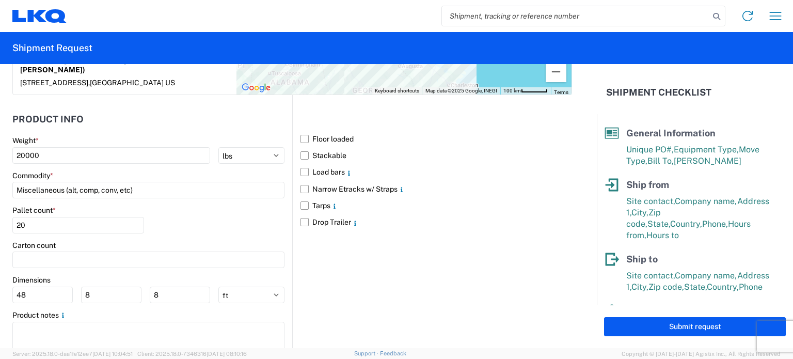
click at [170, 223] on div "Pallet count * 20" at bounding box center [148, 223] width 272 height 35
click at [301, 135] on label "Floor loaded" at bounding box center [437, 139] width 272 height 17
click at [0, 0] on input "Floor loaded" at bounding box center [0, 0] width 0 height 0
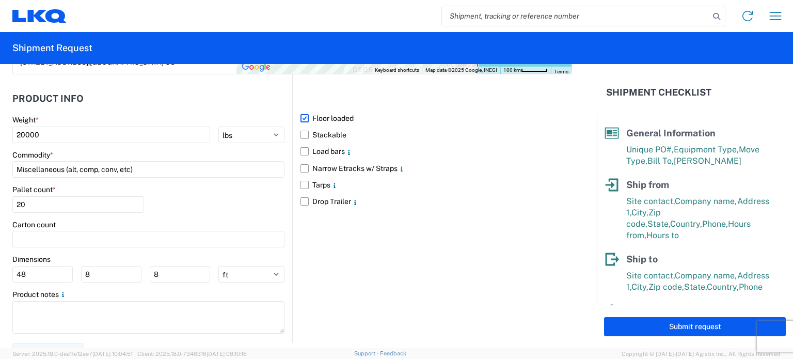
scroll to position [962, 0]
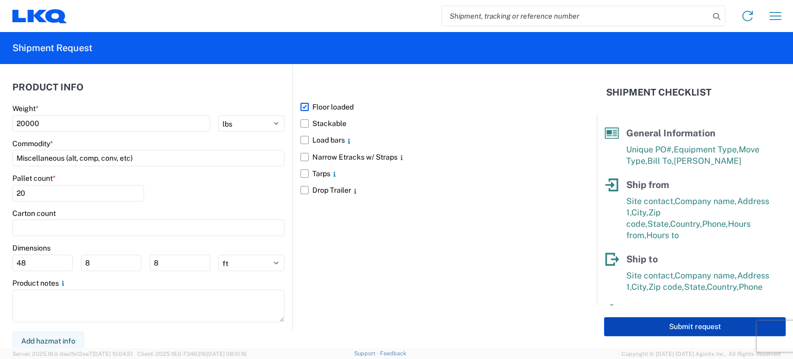
click at [673, 322] on button "Submit request" at bounding box center [695, 326] width 182 height 19
select select "US"
